Goal: Book appointment/travel/reservation

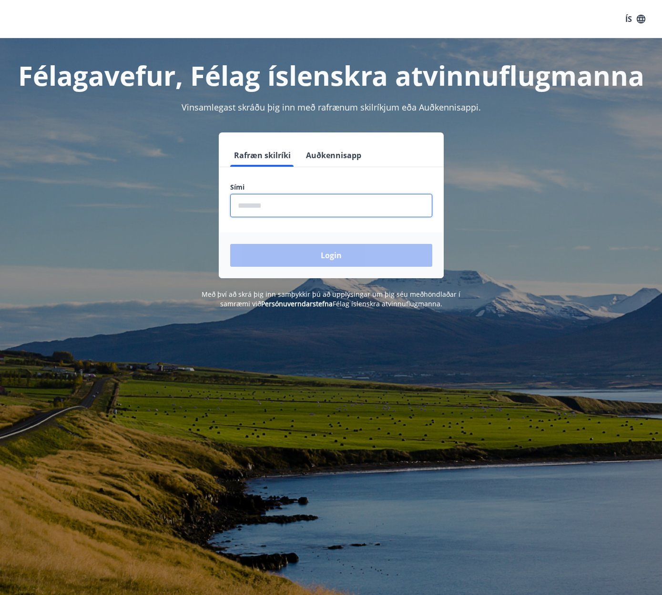
click at [285, 207] on input "phone" at bounding box center [331, 205] width 202 height 23
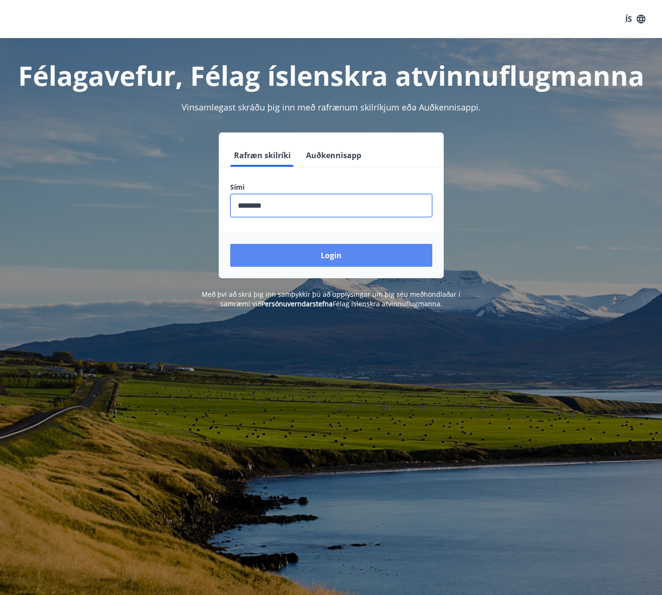
type input "********"
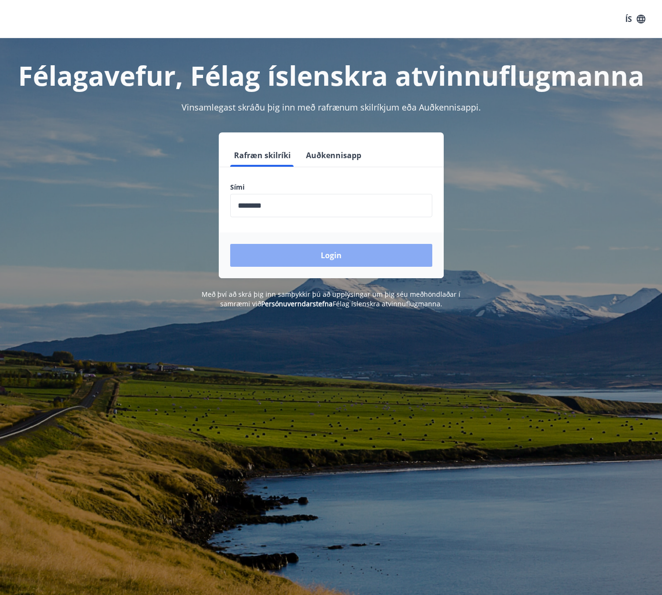
click at [329, 249] on button "Login" at bounding box center [331, 255] width 202 height 23
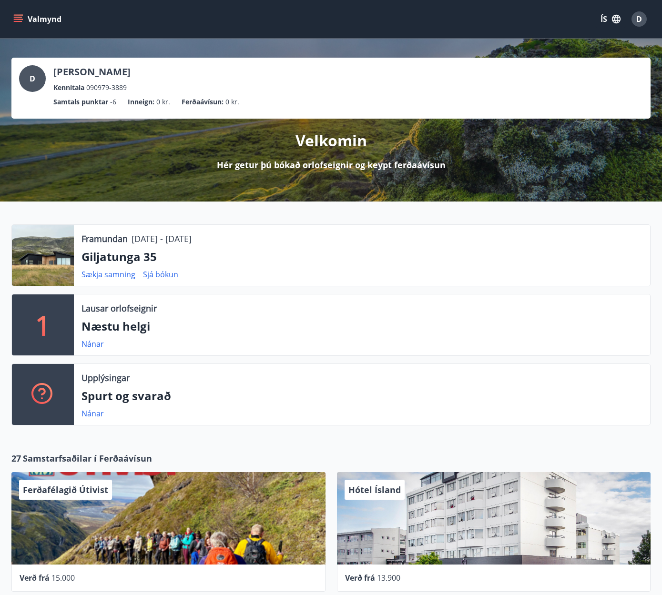
click at [28, 21] on button "Valmynd" at bounding box center [38, 18] width 54 height 17
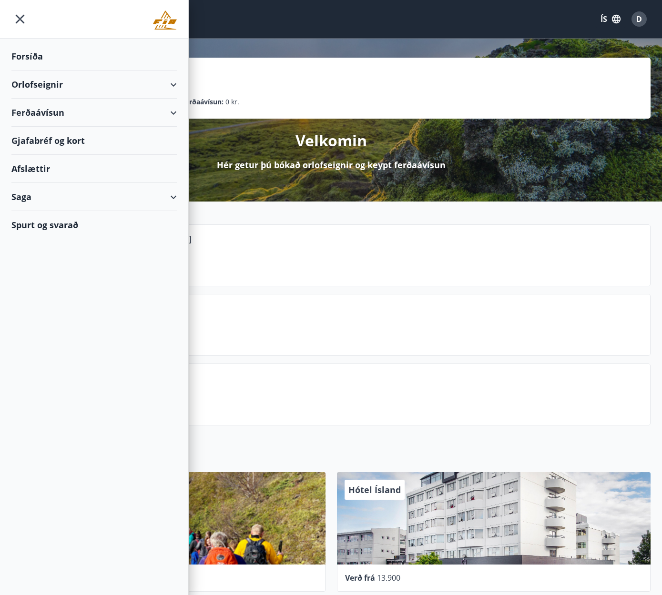
click at [170, 81] on div "Orlofseignir" at bounding box center [93, 85] width 165 height 28
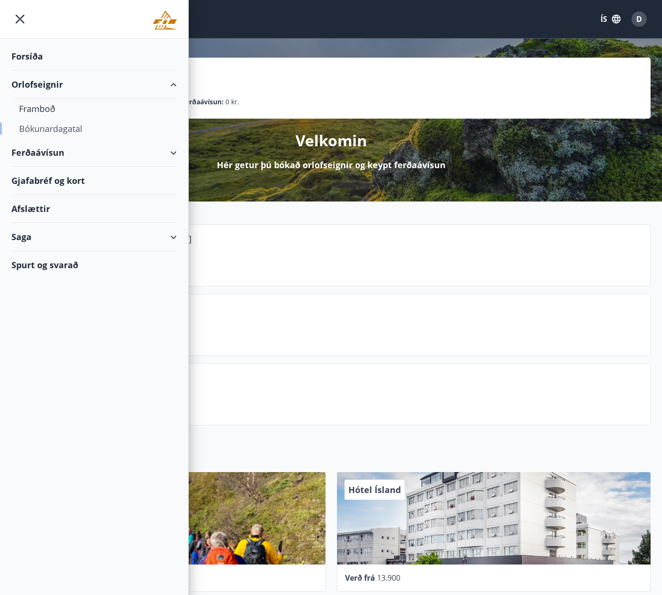
click at [51, 126] on div "Bókunardagatal" at bounding box center [94, 129] width 150 height 20
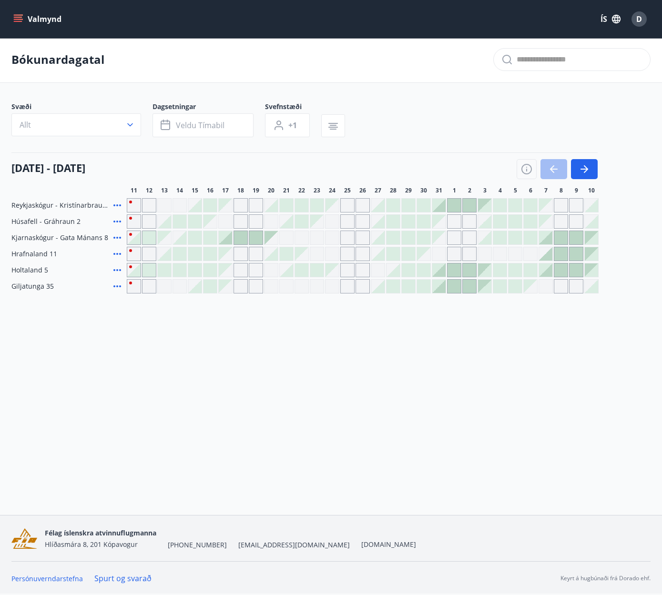
scroll to position [1, 0]
click at [525, 171] on icon "button" at bounding box center [526, 168] width 11 height 11
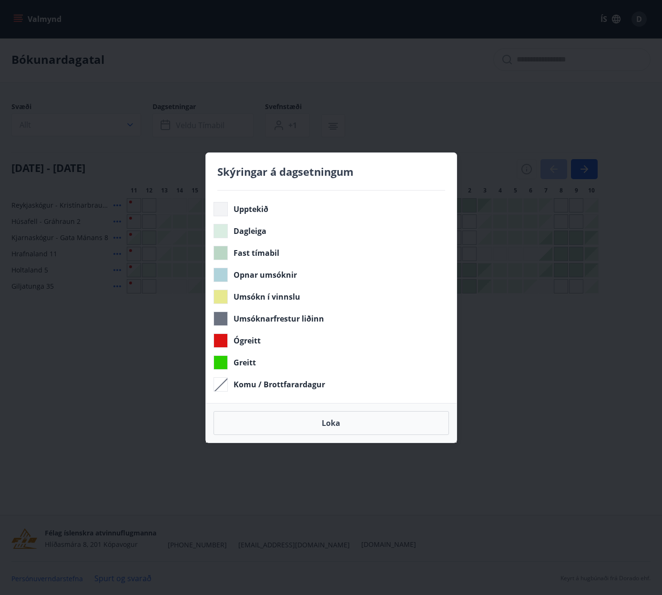
click at [525, 322] on div "Skýringar á dagsetningum Upptekið Dagleiga Fast tímabil Opnar umsóknir Umsókn í…" at bounding box center [331, 297] width 662 height 595
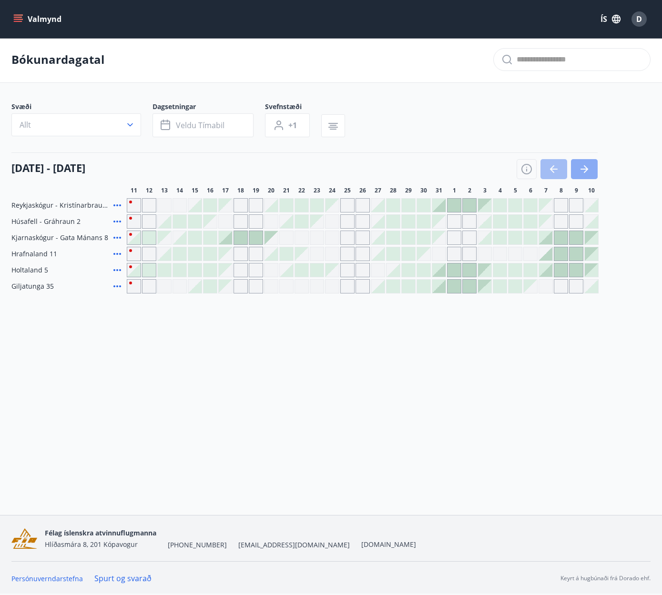
click at [586, 172] on icon "button" at bounding box center [583, 168] width 11 height 11
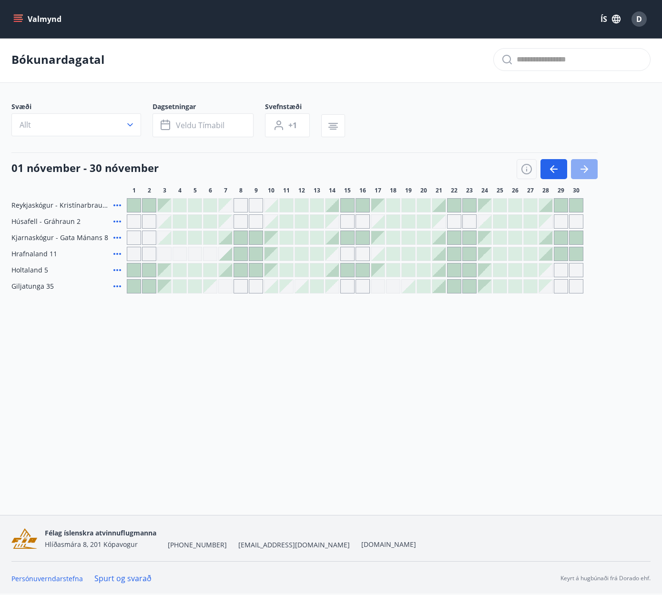
click at [591, 175] on button "button" at bounding box center [584, 169] width 27 height 20
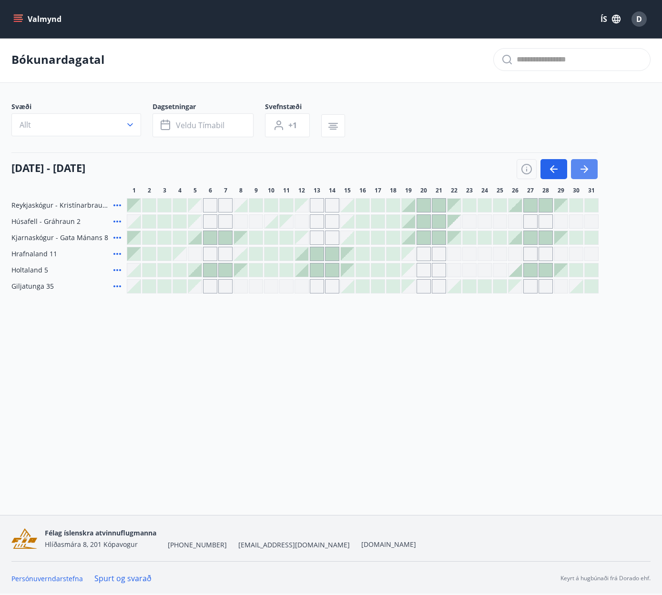
click at [590, 173] on button "button" at bounding box center [584, 169] width 27 height 20
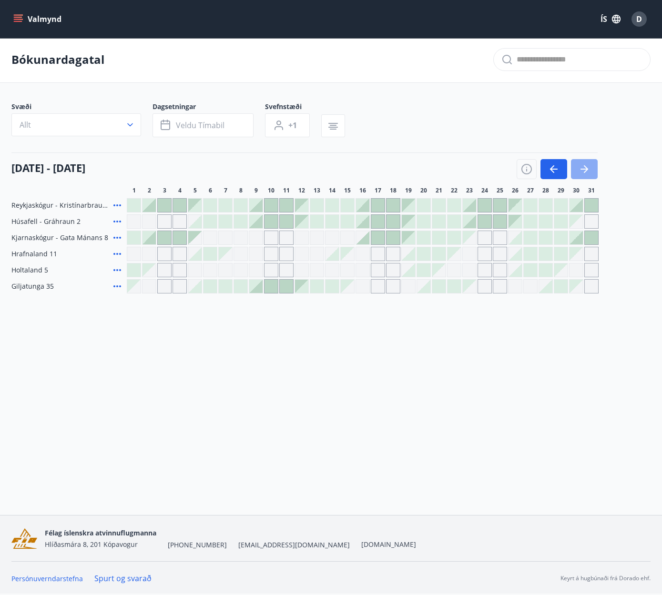
click at [593, 173] on button "button" at bounding box center [584, 169] width 27 height 20
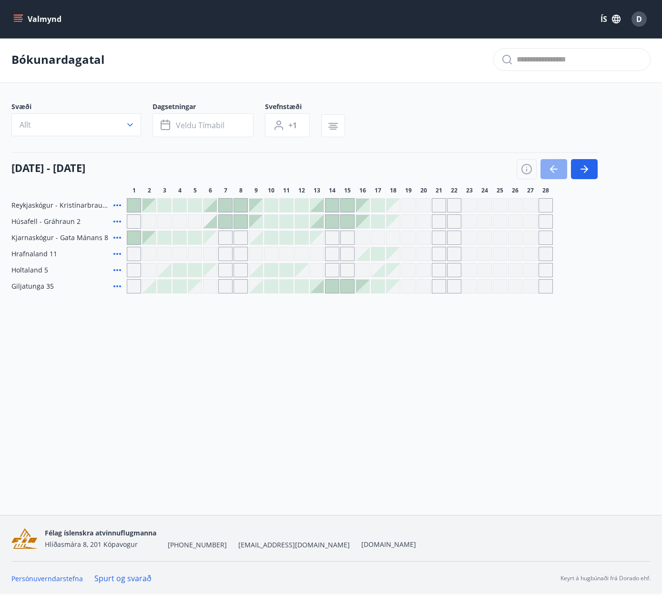
click at [546, 176] on button "button" at bounding box center [553, 169] width 27 height 20
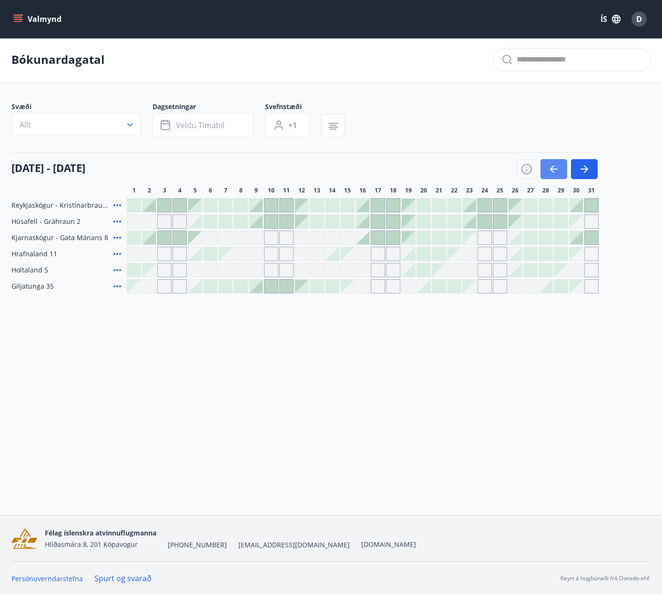
click at [546, 176] on button "button" at bounding box center [553, 169] width 27 height 20
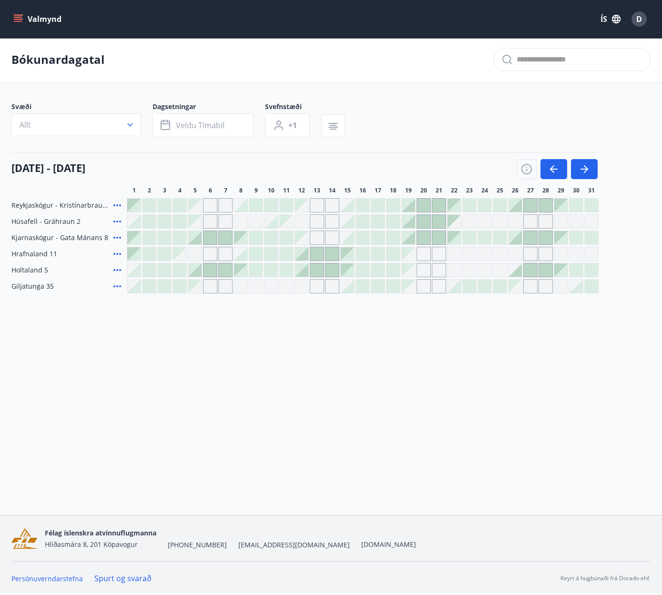
click at [21, 20] on icon "menu" at bounding box center [18, 19] width 10 height 10
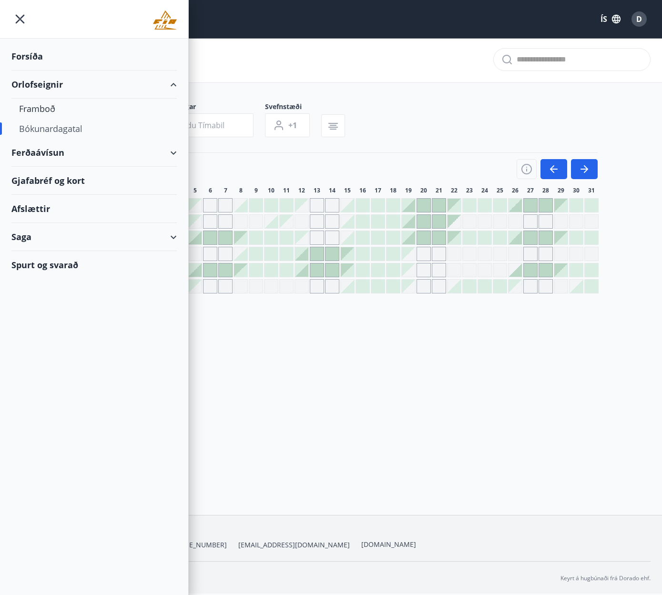
click at [30, 60] on div "Forsíða" at bounding box center [93, 56] width 165 height 28
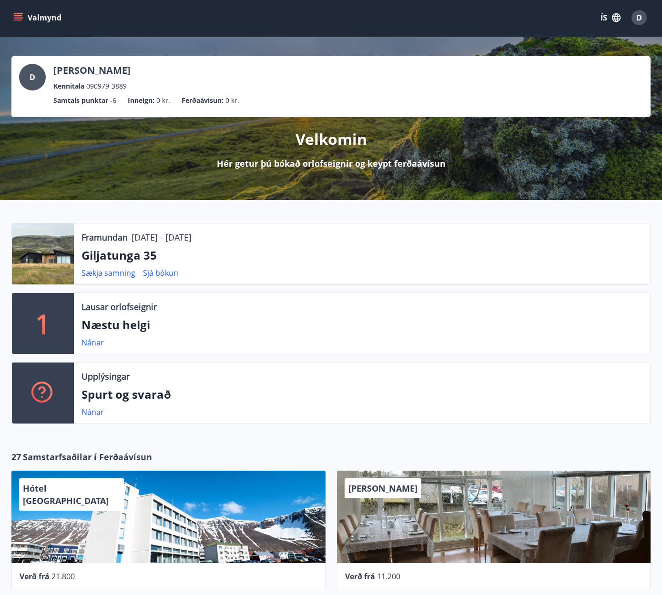
click at [22, 18] on icon "menu" at bounding box center [19, 17] width 10 height 1
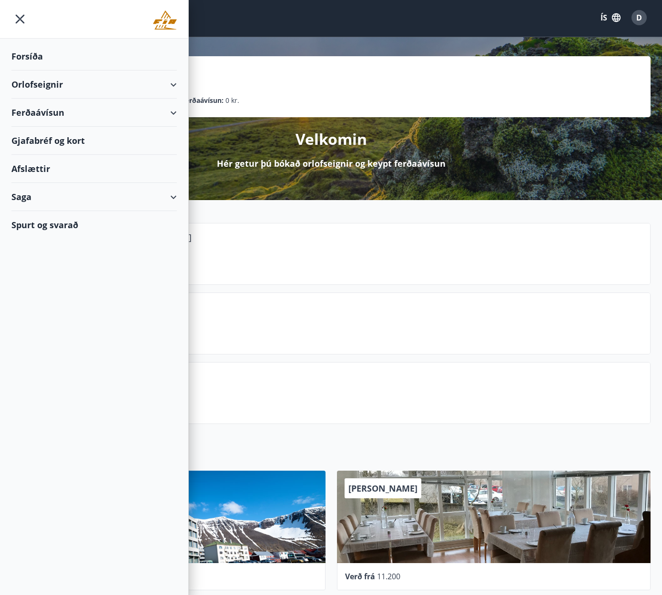
click at [177, 86] on icon at bounding box center [173, 84] width 11 height 11
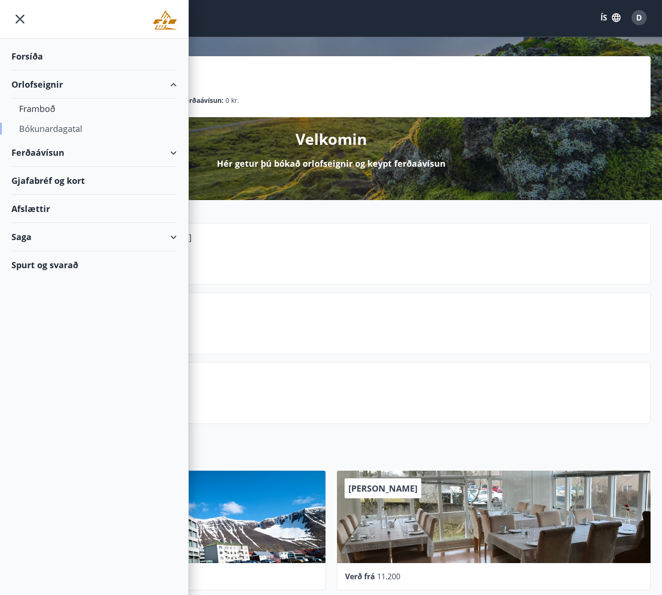
click at [62, 133] on div "Bókunardagatal" at bounding box center [94, 129] width 150 height 20
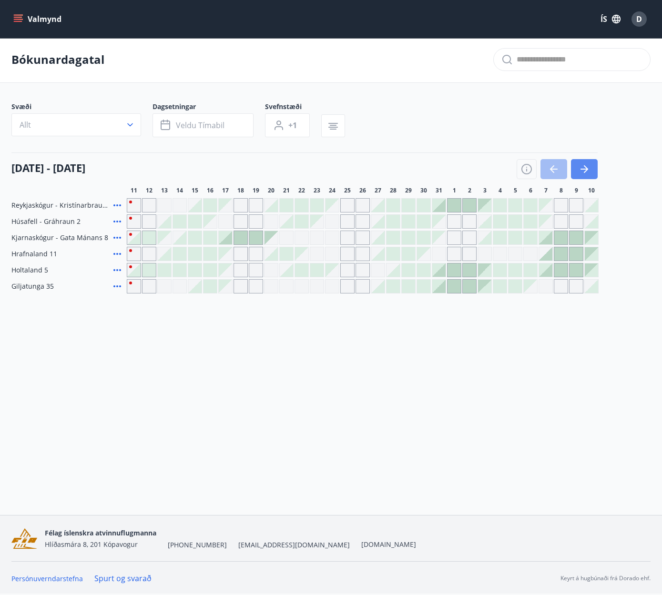
scroll to position [7, 0]
click at [586, 168] on icon "button" at bounding box center [583, 168] width 11 height 11
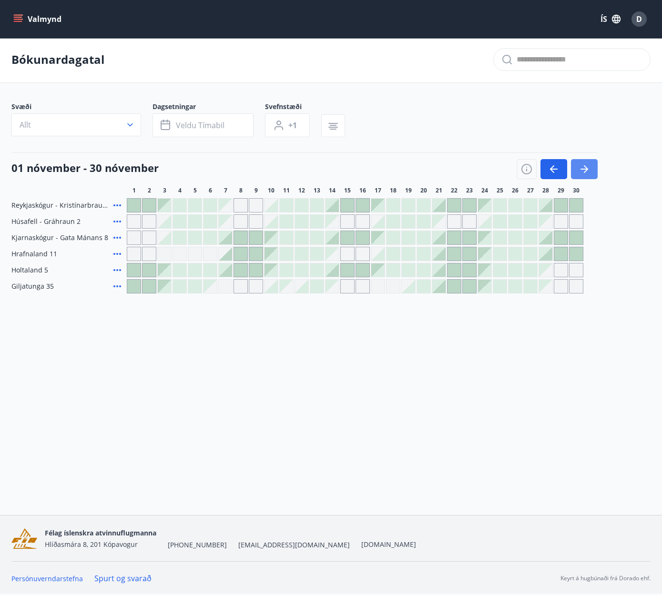
scroll to position [1, 0]
click at [586, 168] on icon "button" at bounding box center [586, 169] width 4 height 8
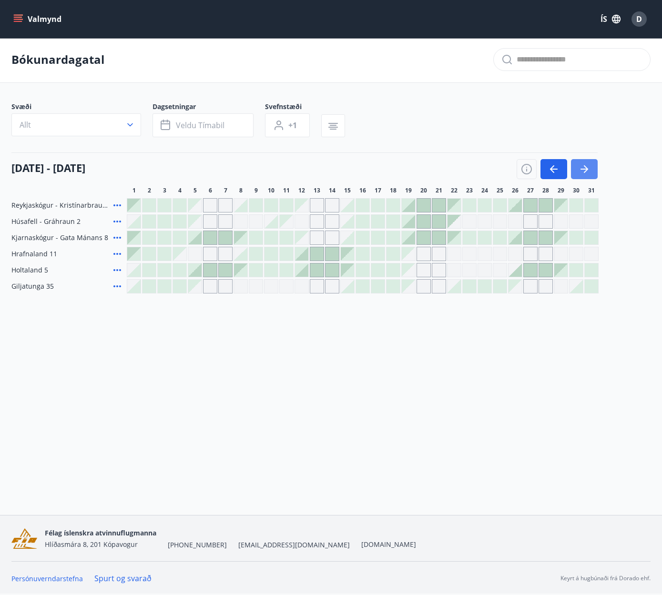
click at [586, 167] on icon "button" at bounding box center [583, 168] width 11 height 11
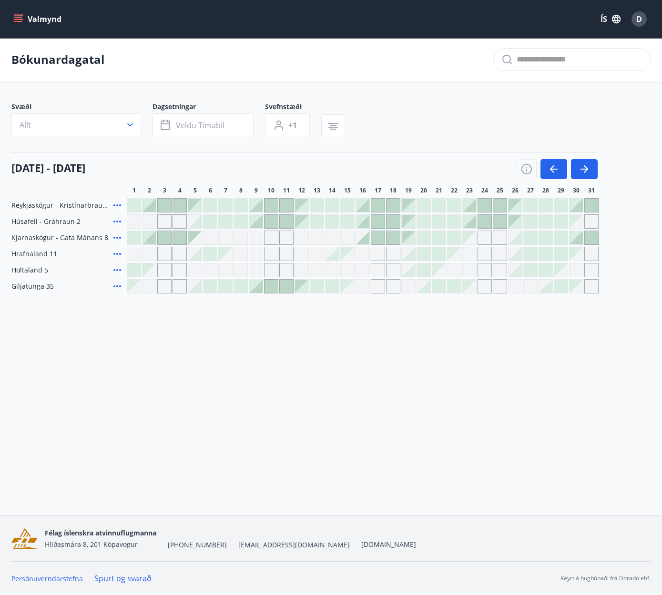
click at [273, 289] on div at bounding box center [270, 286] width 13 height 13
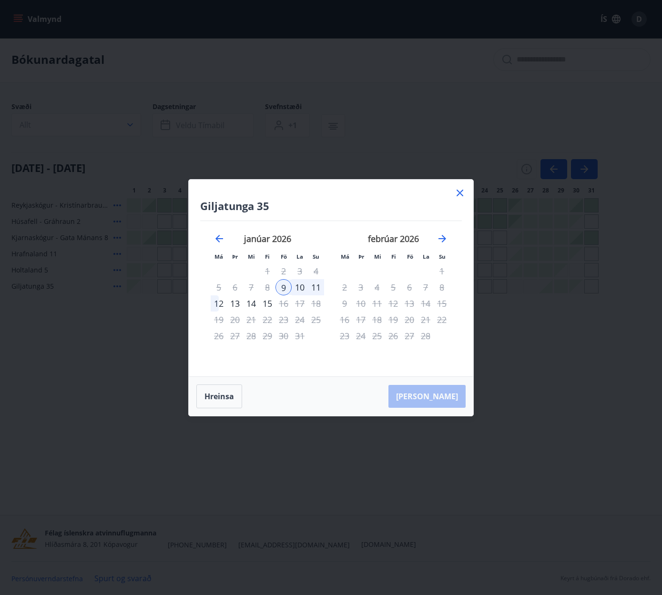
click at [235, 304] on div "13" at bounding box center [235, 303] width 16 height 16
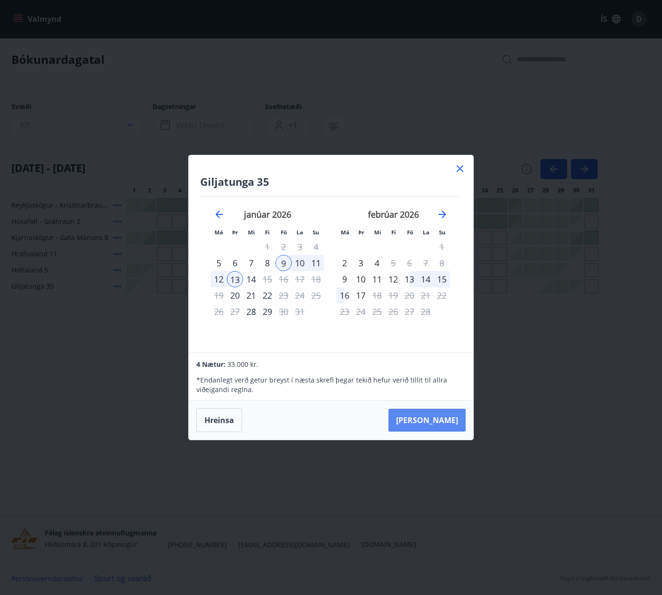
click at [437, 424] on button "[PERSON_NAME]" at bounding box center [426, 420] width 77 height 23
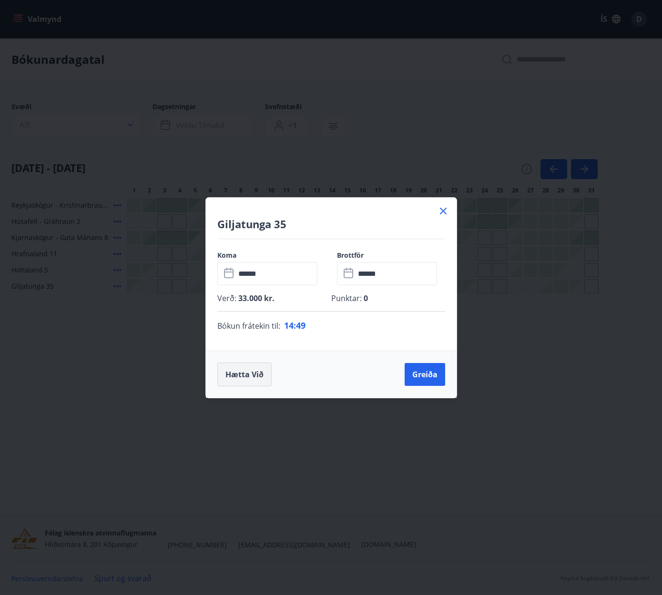
click at [247, 377] on button "Hætta við" at bounding box center [244, 375] width 54 height 24
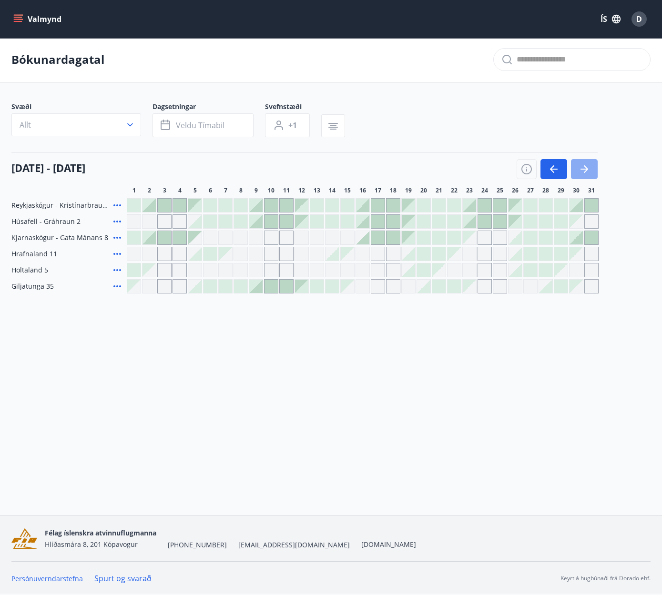
click at [594, 168] on button "button" at bounding box center [584, 169] width 27 height 20
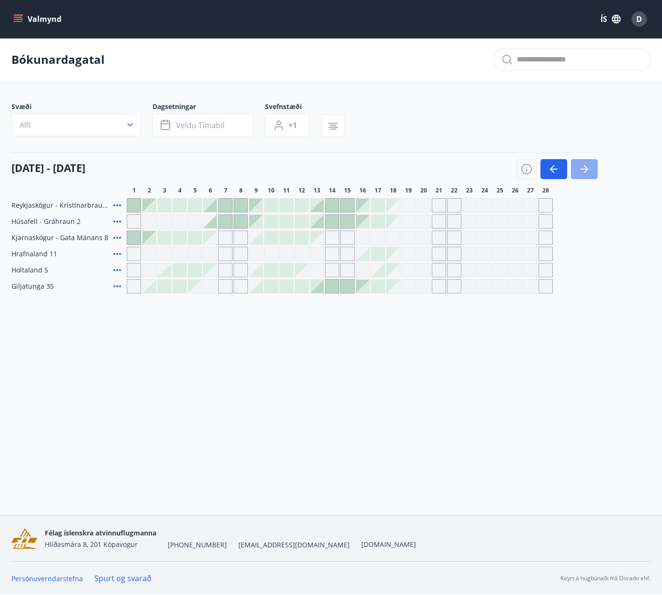
click at [593, 172] on button "button" at bounding box center [584, 169] width 27 height 20
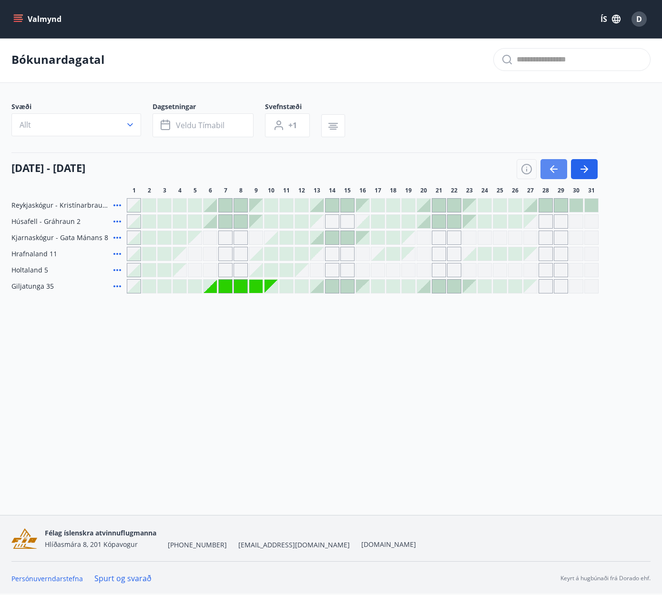
click at [558, 173] on icon "button" at bounding box center [553, 168] width 11 height 11
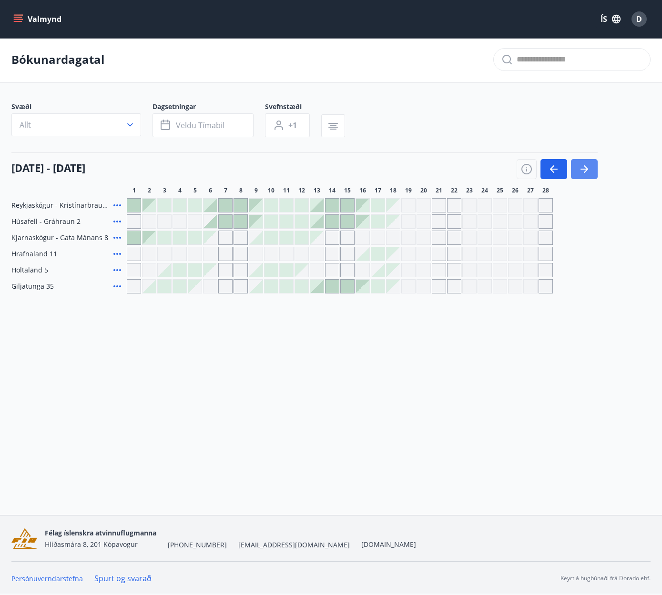
click at [591, 169] on button "button" at bounding box center [584, 169] width 27 height 20
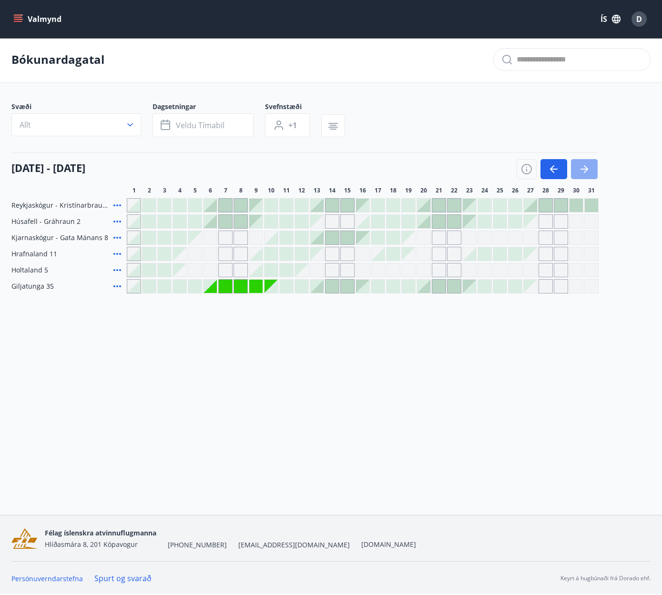
click at [591, 169] on button "button" at bounding box center [584, 169] width 27 height 20
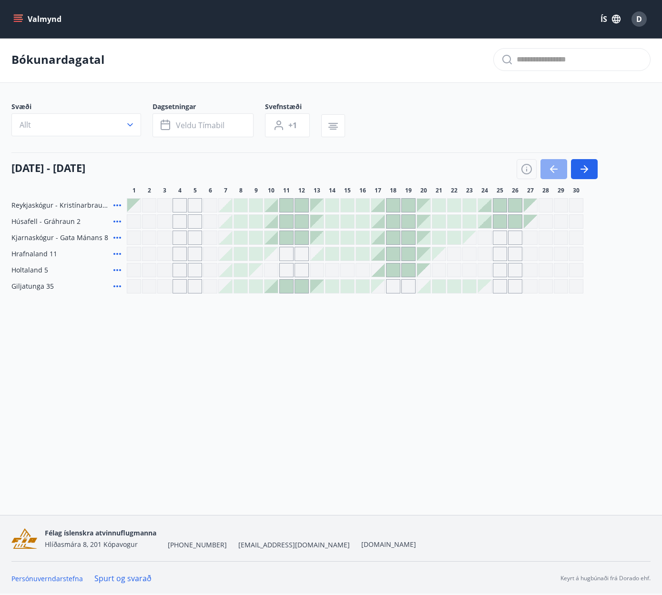
click at [556, 175] on button "button" at bounding box center [553, 169] width 27 height 20
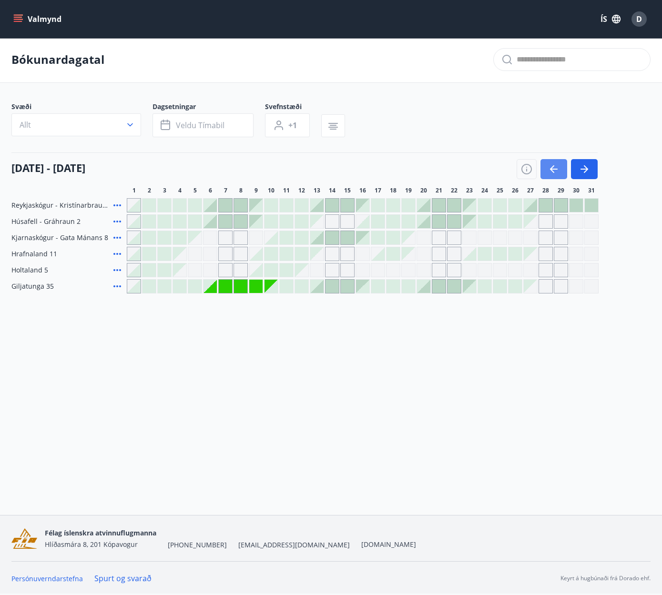
click at [551, 174] on icon "button" at bounding box center [553, 168] width 11 height 11
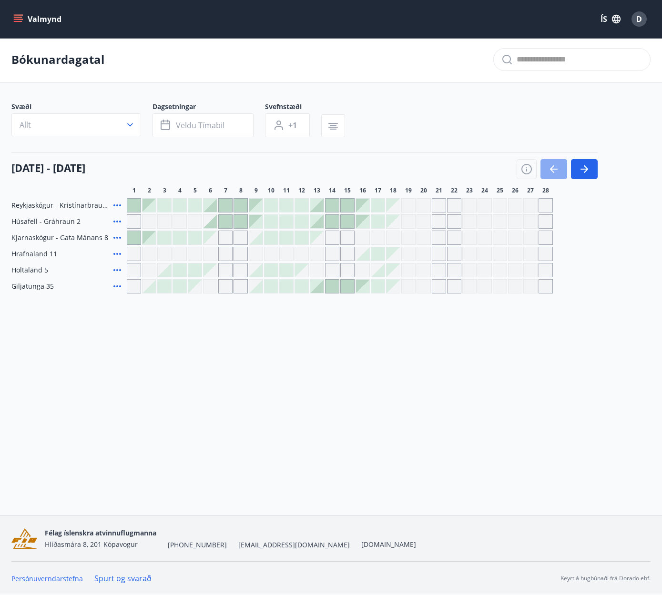
click at [551, 174] on icon "button" at bounding box center [553, 168] width 11 height 11
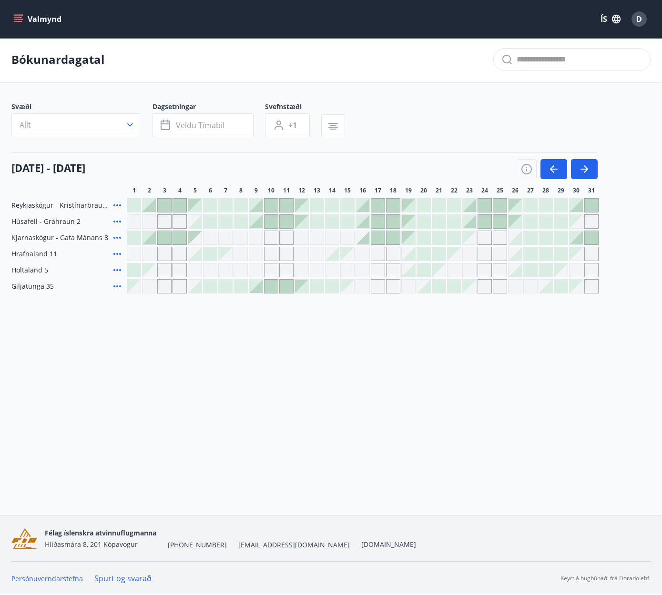
click at [270, 289] on div at bounding box center [270, 286] width 13 height 13
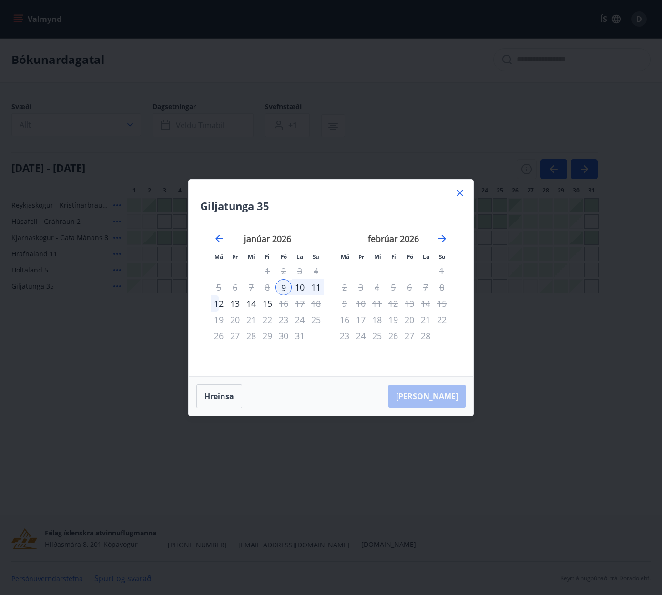
click at [238, 305] on div "13" at bounding box center [235, 303] width 16 height 16
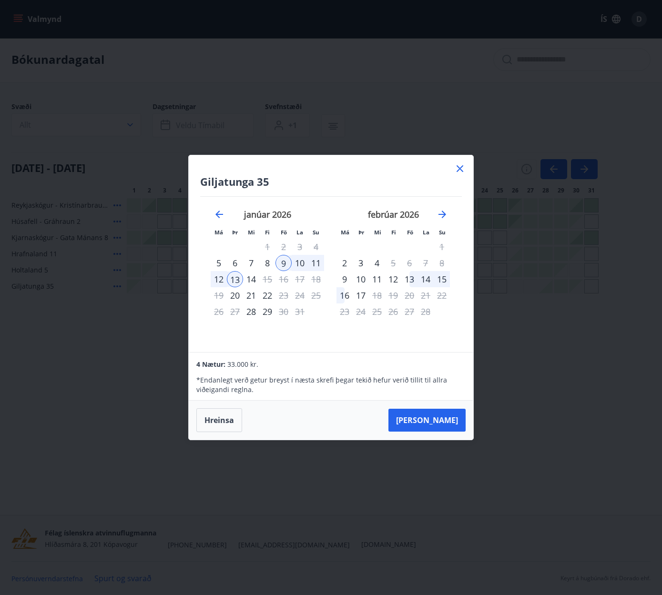
click at [217, 282] on div "12" at bounding box center [219, 279] width 16 height 16
click at [237, 282] on span at bounding box center [235, 283] width 7 height 5
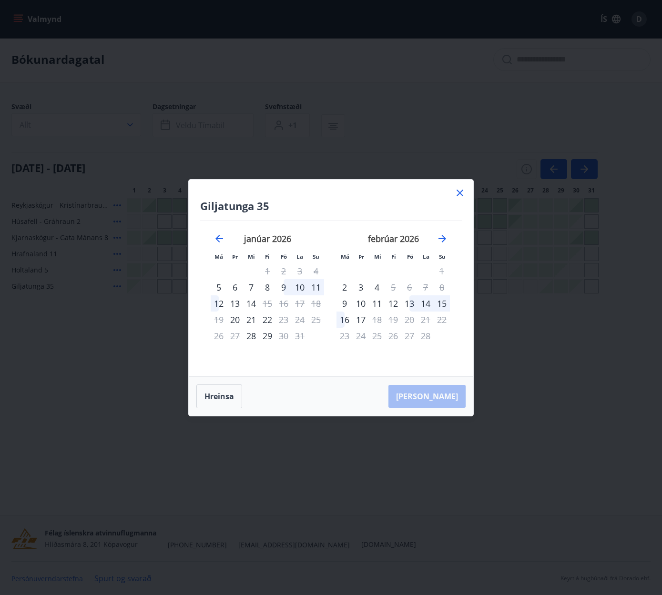
click at [237, 304] on div "13" at bounding box center [235, 303] width 16 height 16
click at [286, 286] on div "9" at bounding box center [283, 287] width 16 height 16
click at [230, 392] on button "Hreinsa" at bounding box center [219, 396] width 46 height 24
click at [285, 289] on div "9" at bounding box center [283, 287] width 16 height 16
click at [237, 304] on div "13" at bounding box center [235, 303] width 16 height 16
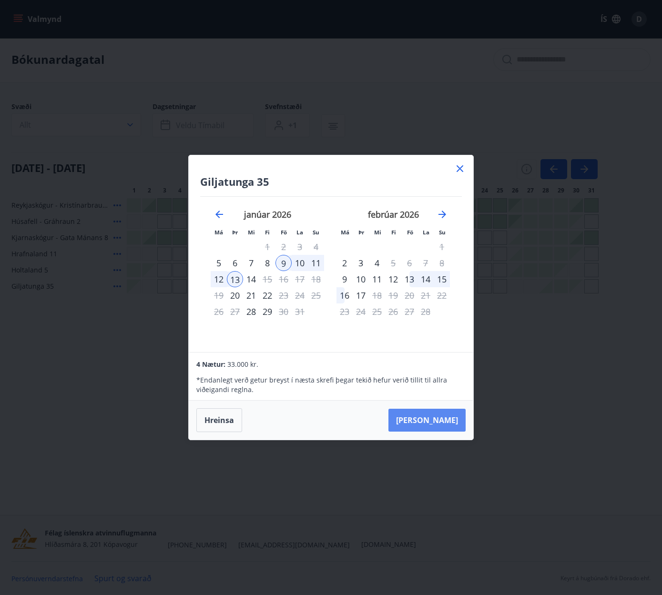
click at [450, 419] on button "[PERSON_NAME]" at bounding box center [426, 420] width 77 height 23
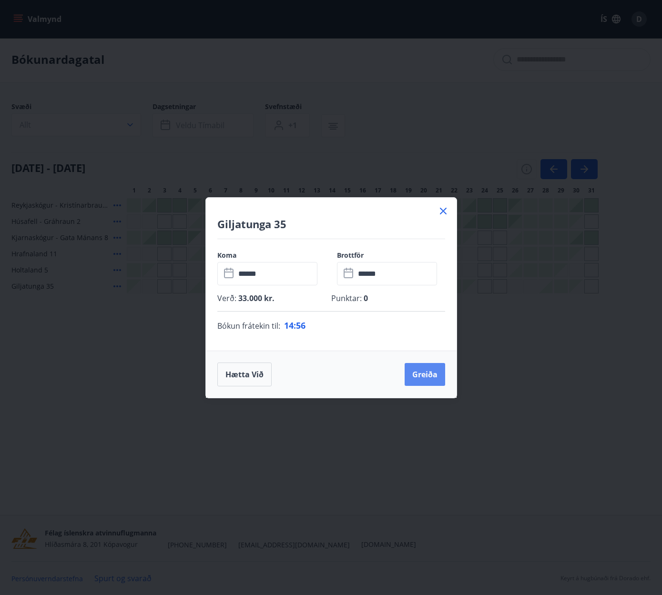
click at [431, 375] on button "Greiða" at bounding box center [424, 374] width 40 height 23
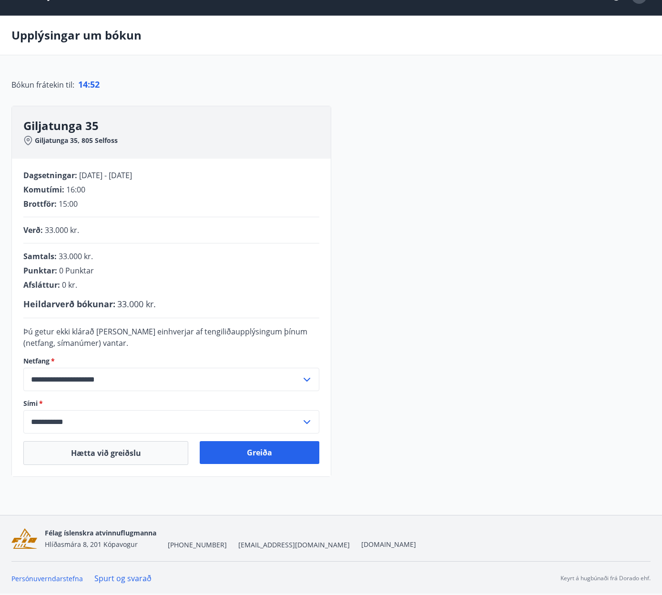
scroll to position [23, 0]
click at [278, 459] on button "Greiða" at bounding box center [259, 452] width 119 height 23
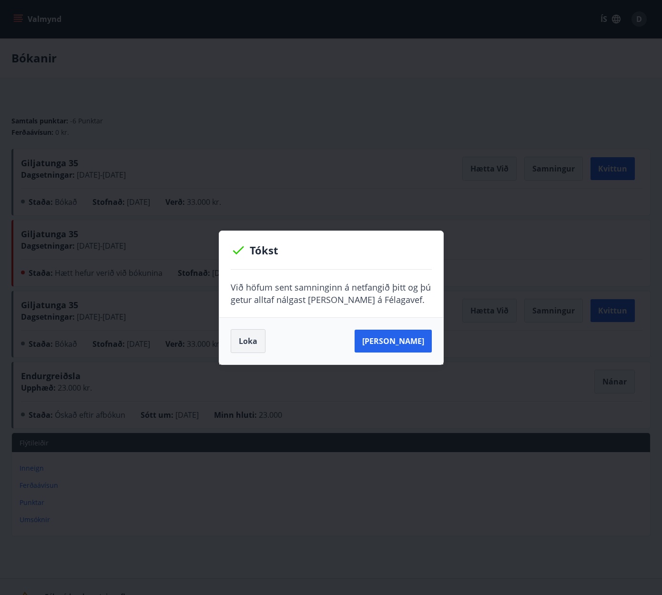
click at [253, 347] on button "Loka" at bounding box center [248, 341] width 35 height 24
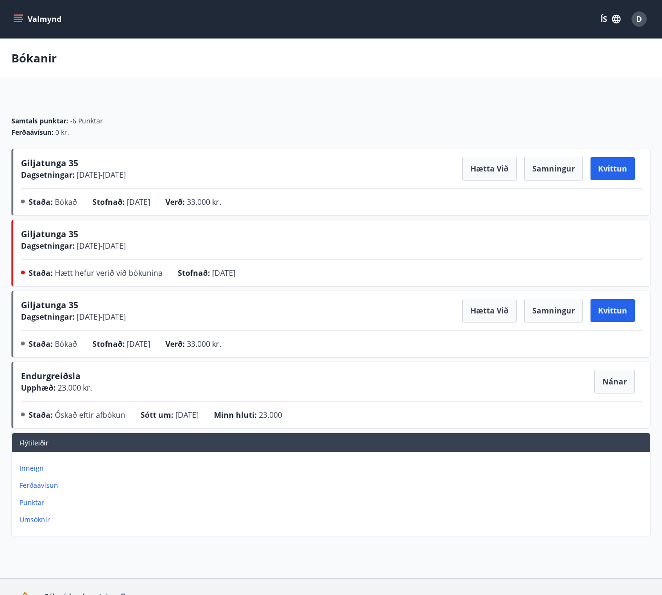
click at [40, 468] on p "Inneign" at bounding box center [333, 469] width 626 height 10
click at [34, 470] on p "Inneign" at bounding box center [333, 469] width 626 height 10
